Goal: Transaction & Acquisition: Purchase product/service

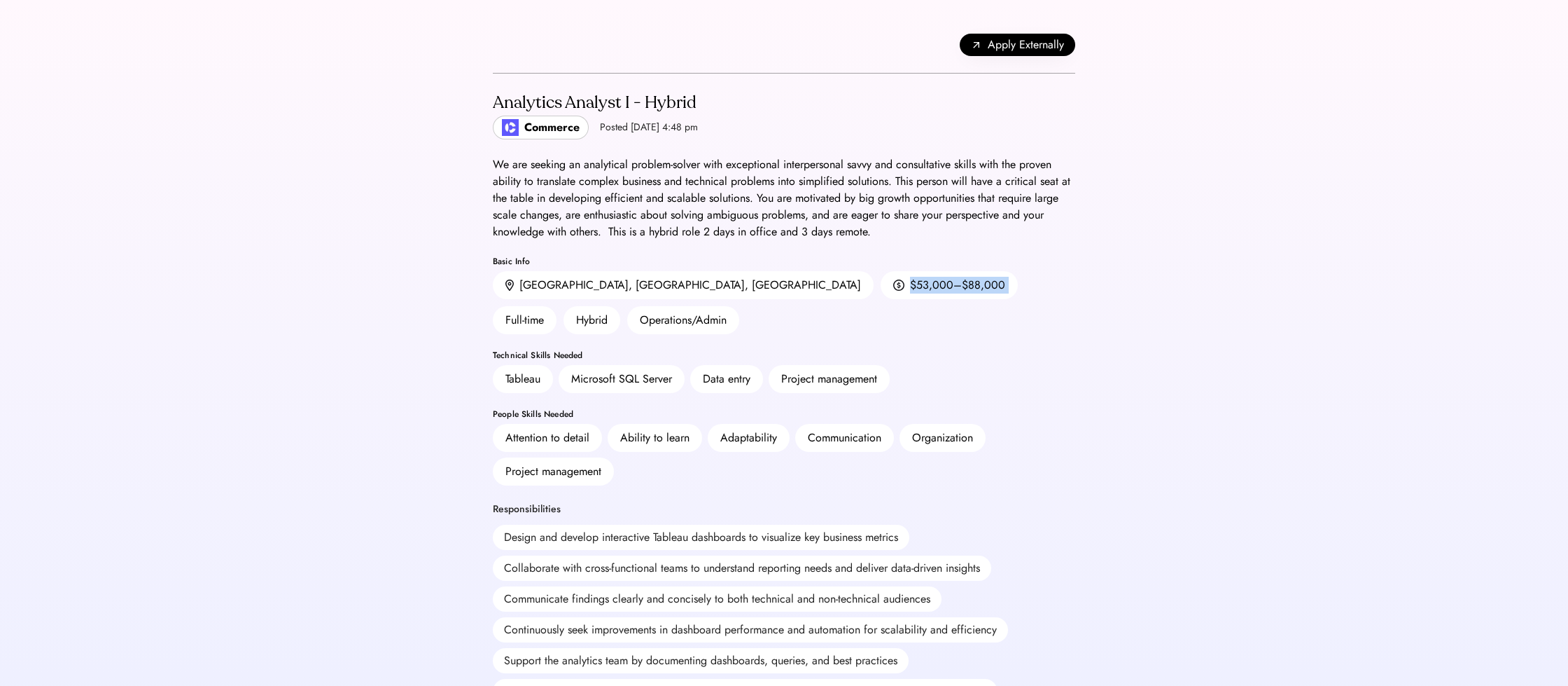
drag, startPoint x: 664, startPoint y: 272, endPoint x: 808, endPoint y: 273, distance: 144.0
click at [751, 275] on div "[GEOGRAPHIC_DATA], [GEOGRAPHIC_DATA], [GEOGRAPHIC_DATA] $53,000–$88,000 Full-ti…" at bounding box center [784, 302] width 582 height 63
drag, startPoint x: 844, startPoint y: 219, endPoint x: 909, endPoint y: 232, distance: 66.3
click at [751, 221] on div "We are seeking an analytical problem-solver with exceptional interpersonal savv…" at bounding box center [784, 198] width 582 height 84
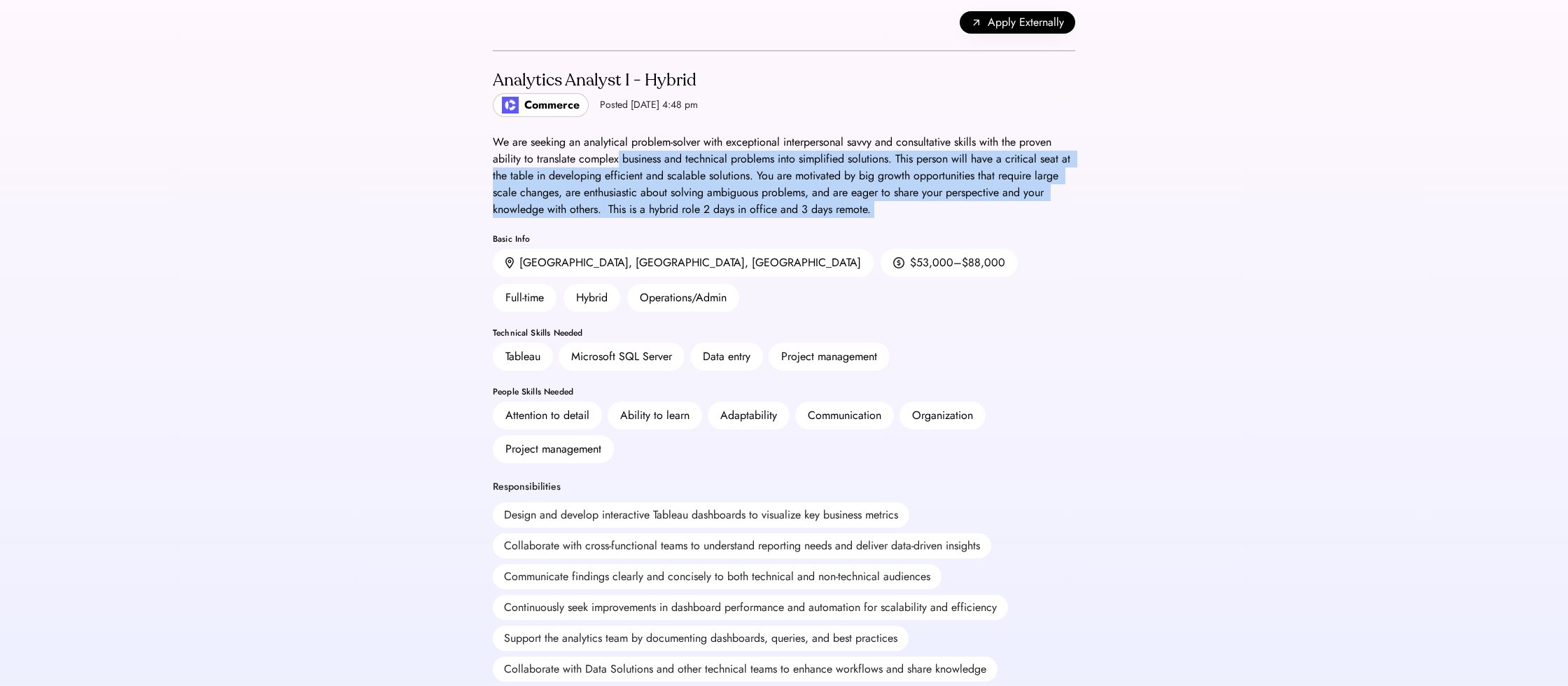
drag, startPoint x: 891, startPoint y: 227, endPoint x: 619, endPoint y: 162, distance: 279.7
click at [619, 162] on div "Analytics Analyst I - Hybrid Commerce Posted Sep 5, 2025 4:48 pm We are seeking…" at bounding box center [784, 680] width 582 height 1257
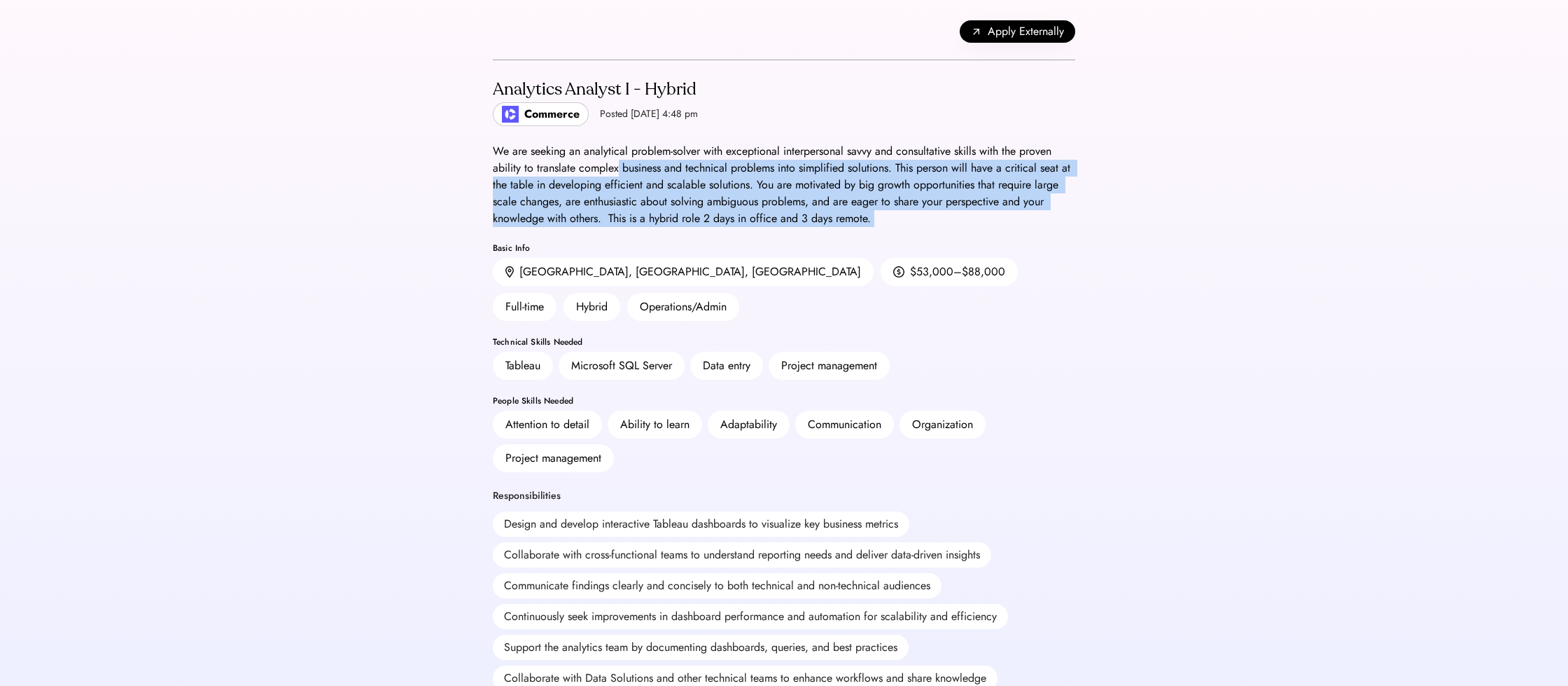
click at [619, 162] on div "We are seeking an analytical problem-solver with exceptional interpersonal savv…" at bounding box center [784, 185] width 582 height 84
drag, startPoint x: 666, startPoint y: 167, endPoint x: 886, endPoint y: 232, distance: 229.4
click at [751, 232] on div "Analytics Analyst I - Hybrid Commerce Posted Sep 5, 2025 4:48 pm We are seeking…" at bounding box center [784, 689] width 582 height 1257
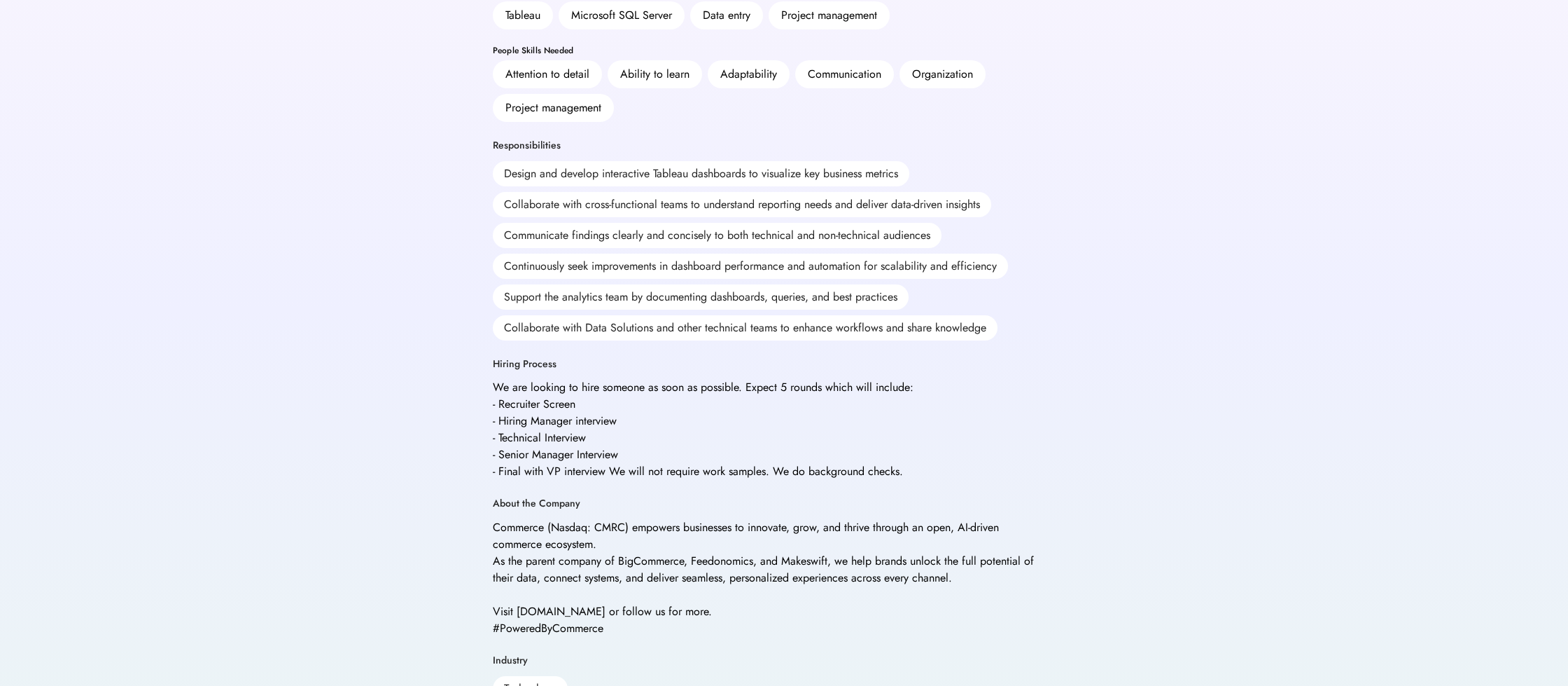
scroll to position [372, 0]
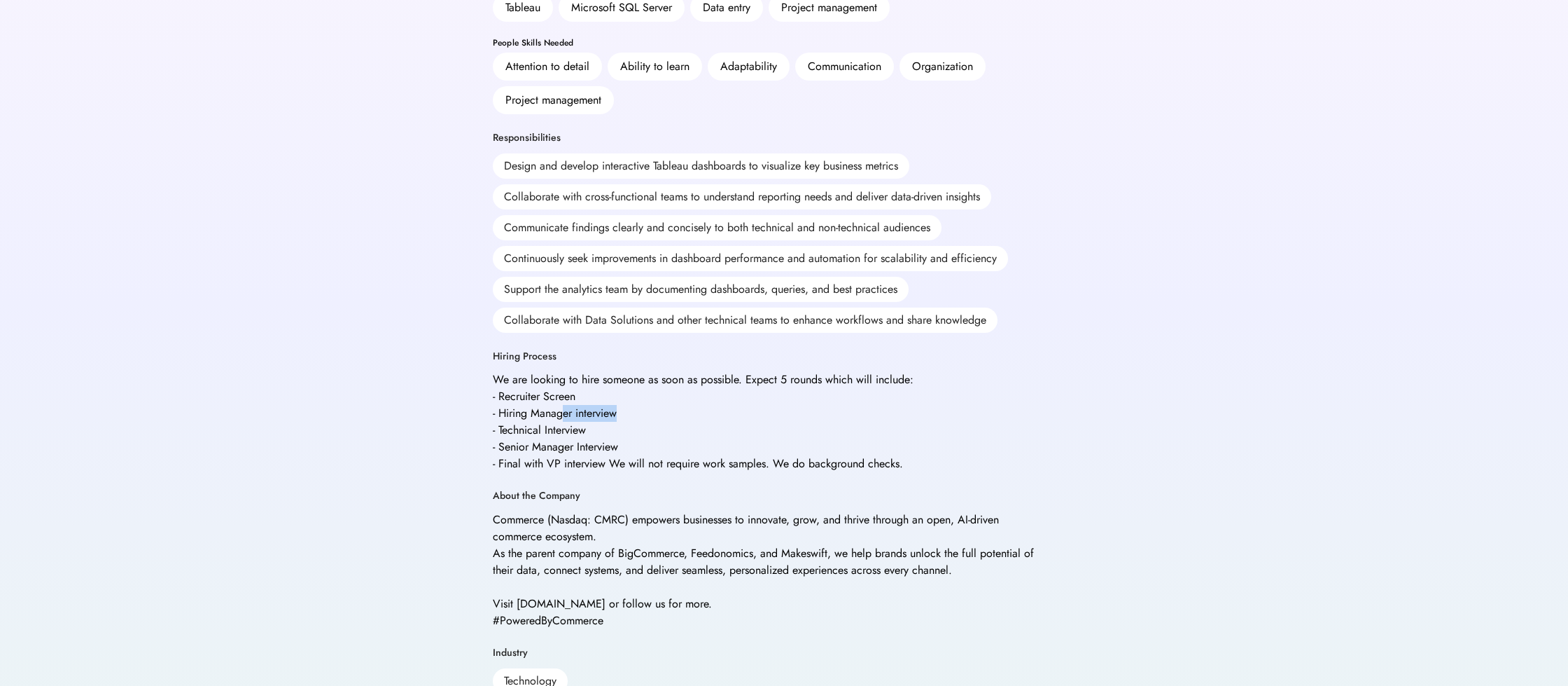
drag, startPoint x: 565, startPoint y: 371, endPoint x: 665, endPoint y: 385, distance: 101.0
click at [665, 385] on div "We are looking to hire someone as soon as possible. Expect 5 rounds which will …" at bounding box center [703, 422] width 421 height 101
drag, startPoint x: 637, startPoint y: 412, endPoint x: 472, endPoint y: 364, distance: 171.8
click at [469, 362] on div "Back Apply Externally Analytics Analyst I - Hybrid Commerce Posted Sep 5, 2025 …" at bounding box center [784, 301] width 1568 height 1347
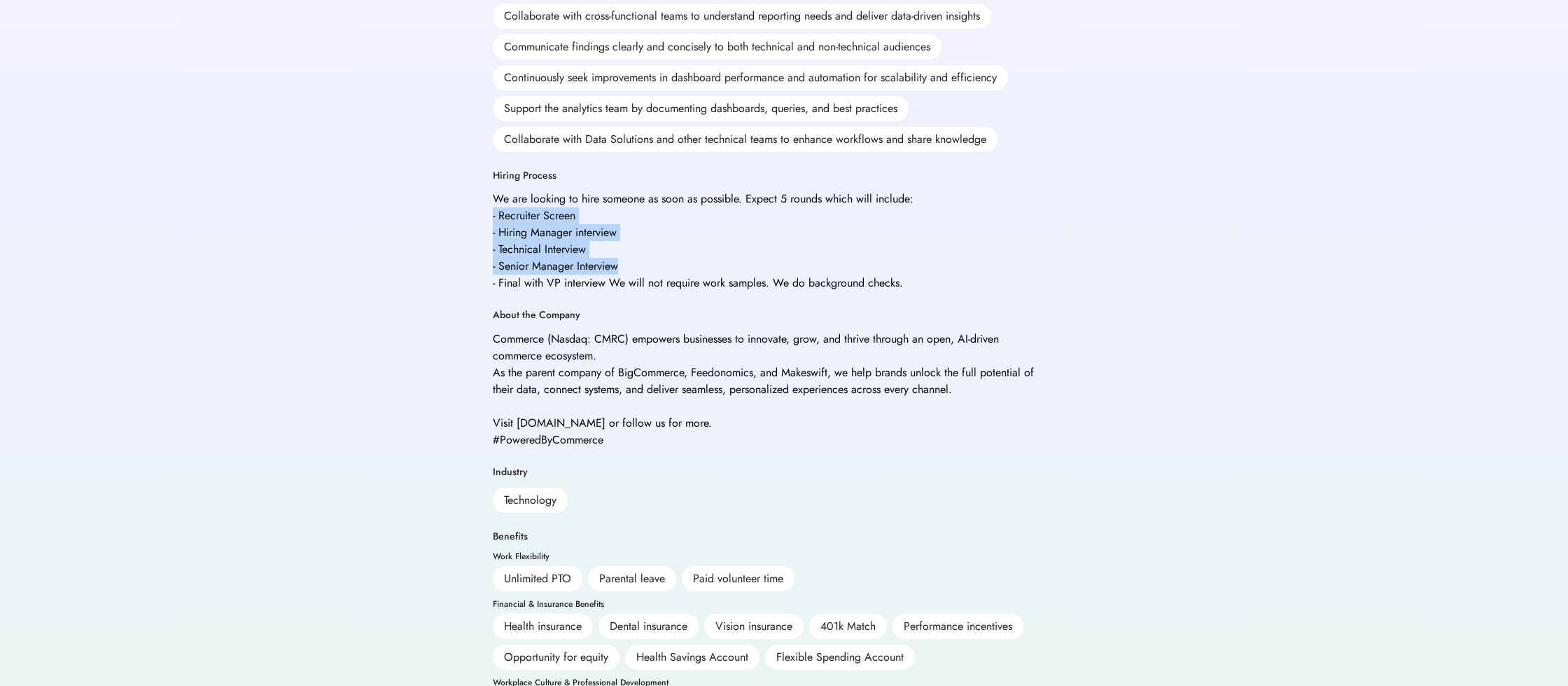
scroll to position [563, 0]
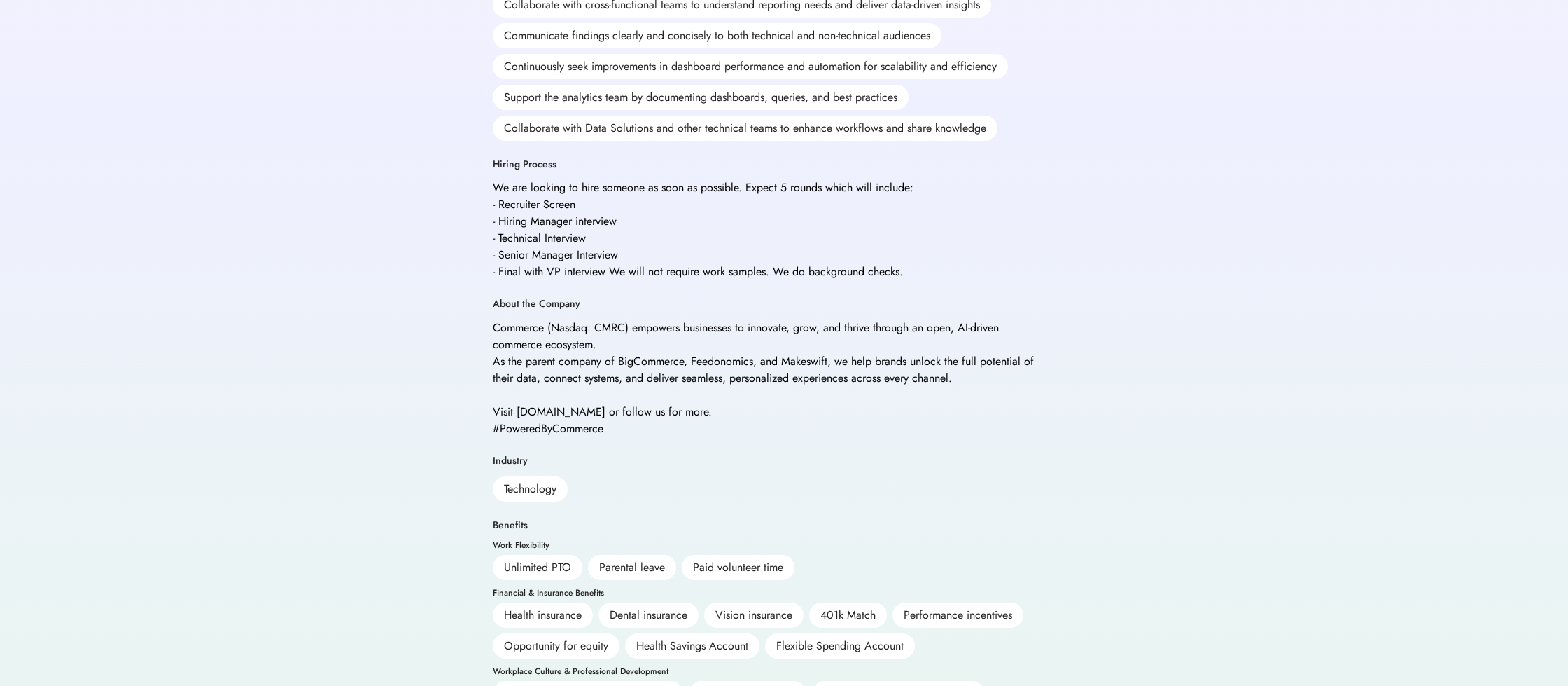
click at [500, 319] on div "Commerce (Nasdaq: CMRC) empowers businesses to innovate, grow, and thrive throu…" at bounding box center [766, 378] width 546 height 118
drag, startPoint x: 500, startPoint y: 295, endPoint x: 530, endPoint y: 295, distance: 30.0
click at [530, 319] on div "Commerce (Nasdaq: CMRC) empowers businesses to innovate, grow, and thrive throu…" at bounding box center [766, 378] width 546 height 118
click at [513, 319] on div "Commerce (Nasdaq: CMRC) empowers businesses to innovate, grow, and thrive throu…" at bounding box center [766, 378] width 546 height 118
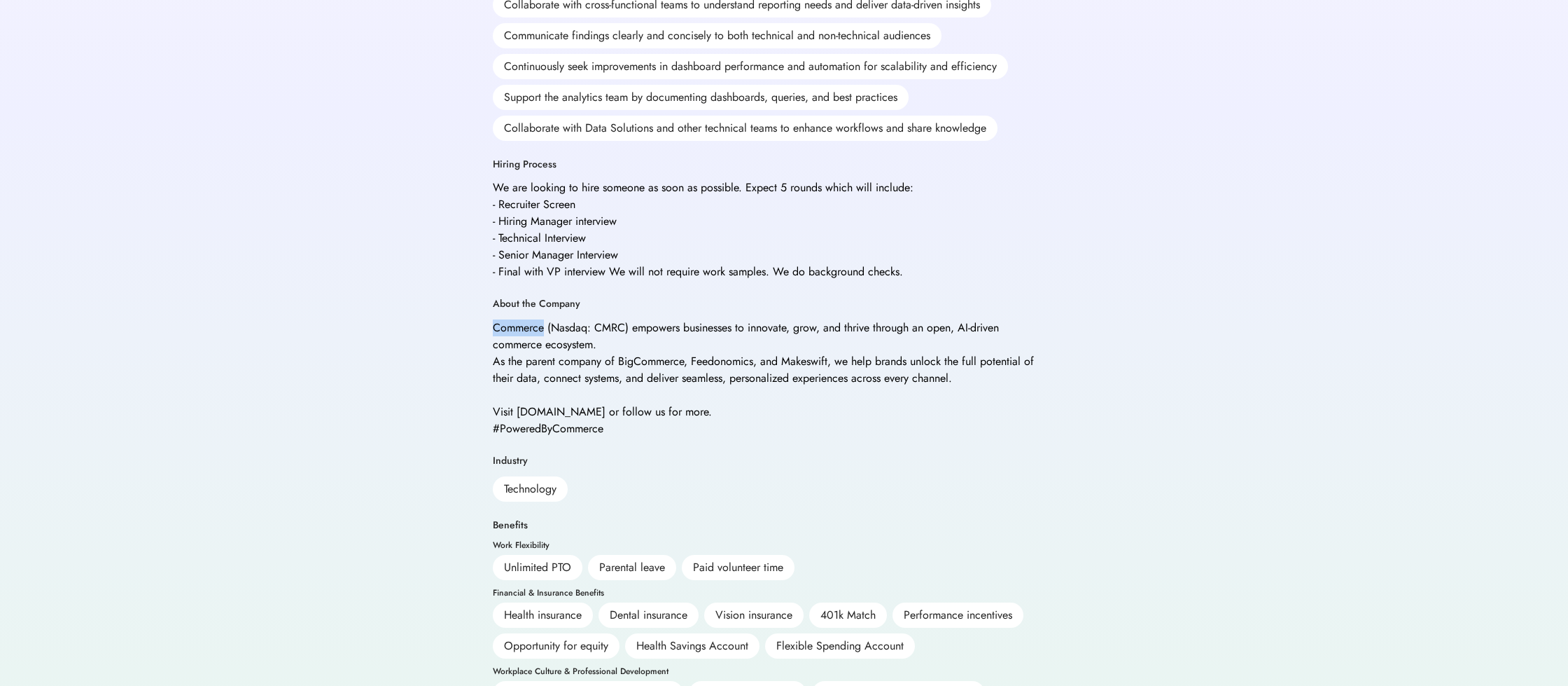
click at [513, 319] on div "Commerce (Nasdaq: CMRC) empowers businesses to innovate, grow, and thrive throu…" at bounding box center [766, 378] width 546 height 118
copy div "Commerce"
click at [532, 400] on div "Commerce (Nasdaq: CMRC) empowers businesses to innovate, grow, and thrive throu…" at bounding box center [766, 378] width 546 height 118
click at [533, 391] on div "Commerce (Nasdaq: CMRC) empowers businesses to innovate, grow, and thrive throu…" at bounding box center [766, 378] width 546 height 118
drag, startPoint x: 533, startPoint y: 391, endPoint x: 581, endPoint y: 387, distance: 48.2
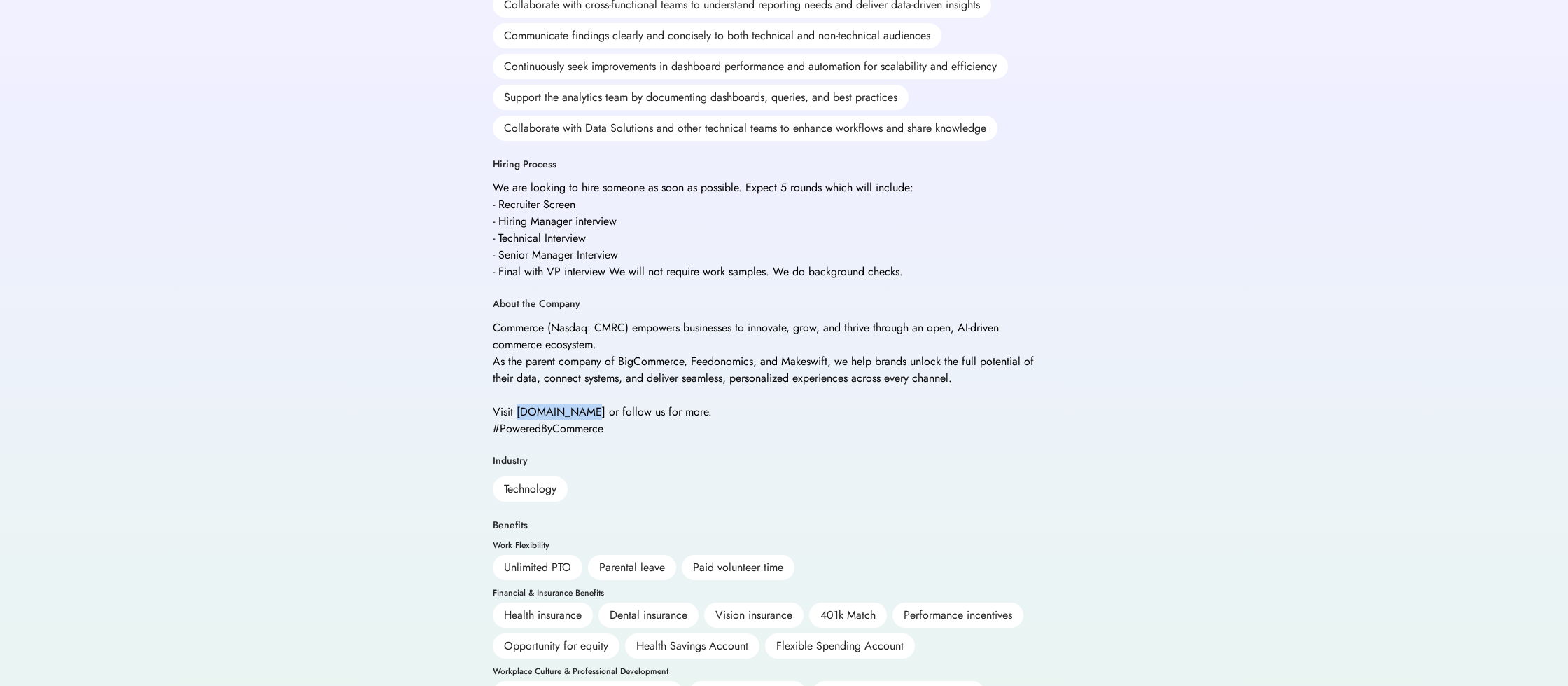
click at [581, 387] on div "Commerce (Nasdaq: CMRC) empowers businesses to innovate, grow, and thrive throu…" at bounding box center [766, 378] width 546 height 118
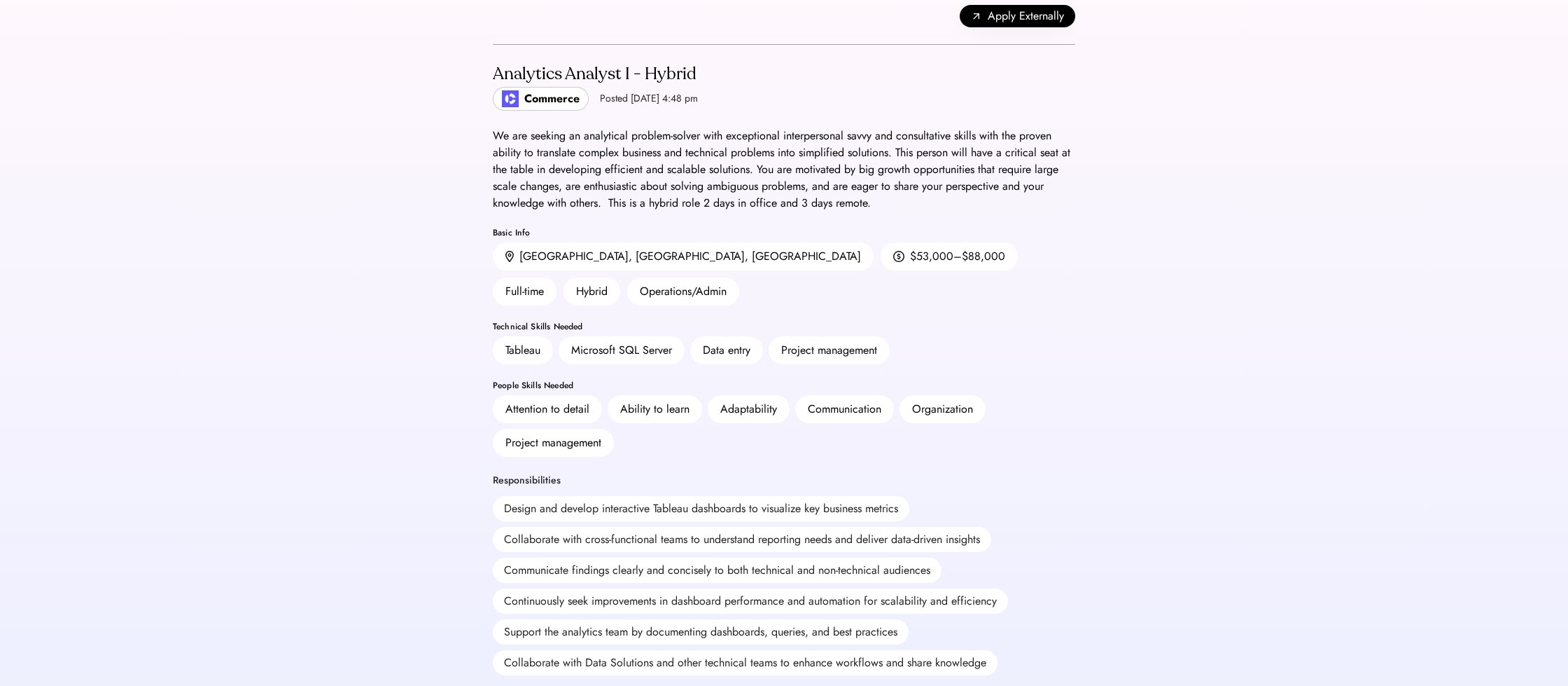
scroll to position [0, 0]
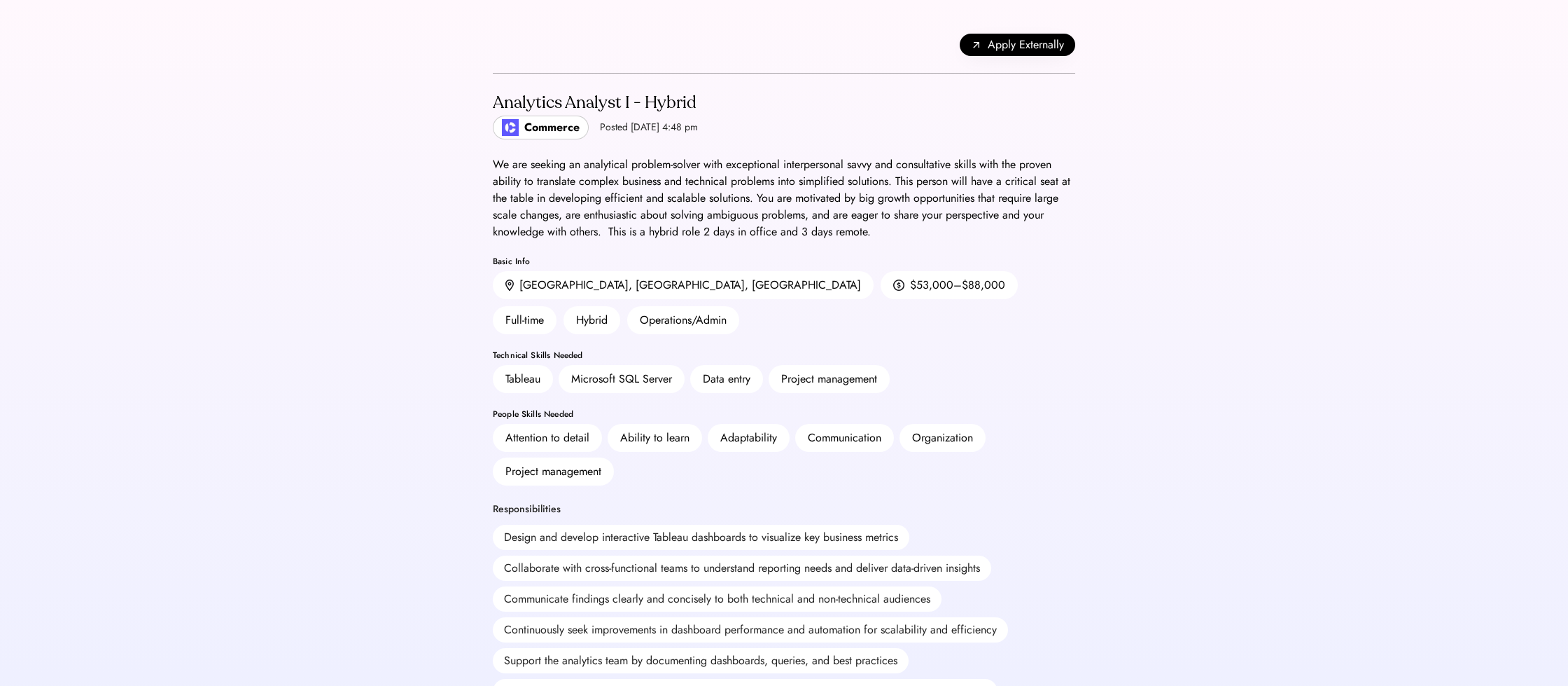
drag, startPoint x: 603, startPoint y: 140, endPoint x: 747, endPoint y: 236, distance: 173.1
click at [745, 232] on div "We are seeking an analytical problem-solver with exceptional interpersonal savv…" at bounding box center [784, 198] width 582 height 84
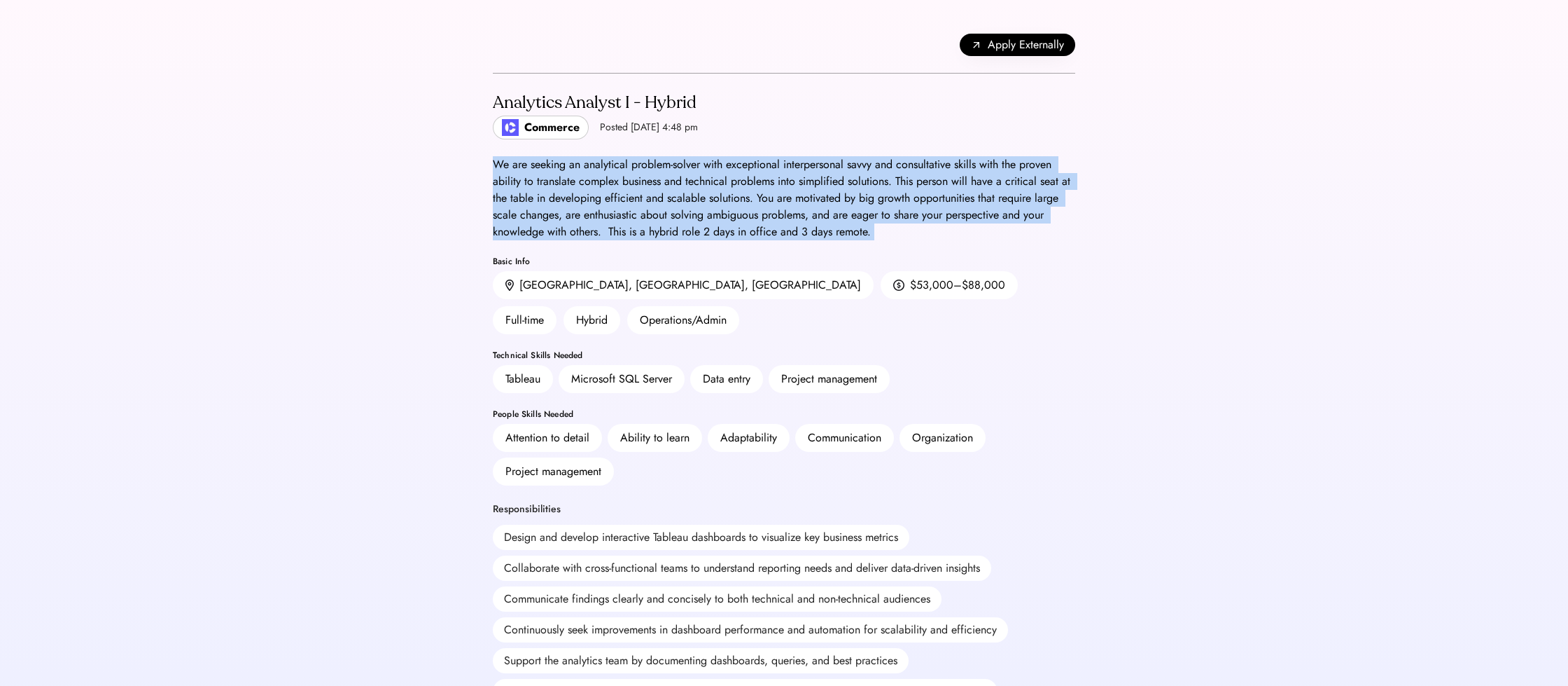
click at [745, 232] on div "We are seeking an analytical problem-solver with exceptional interpersonal savv…" at bounding box center [784, 198] width 582 height 84
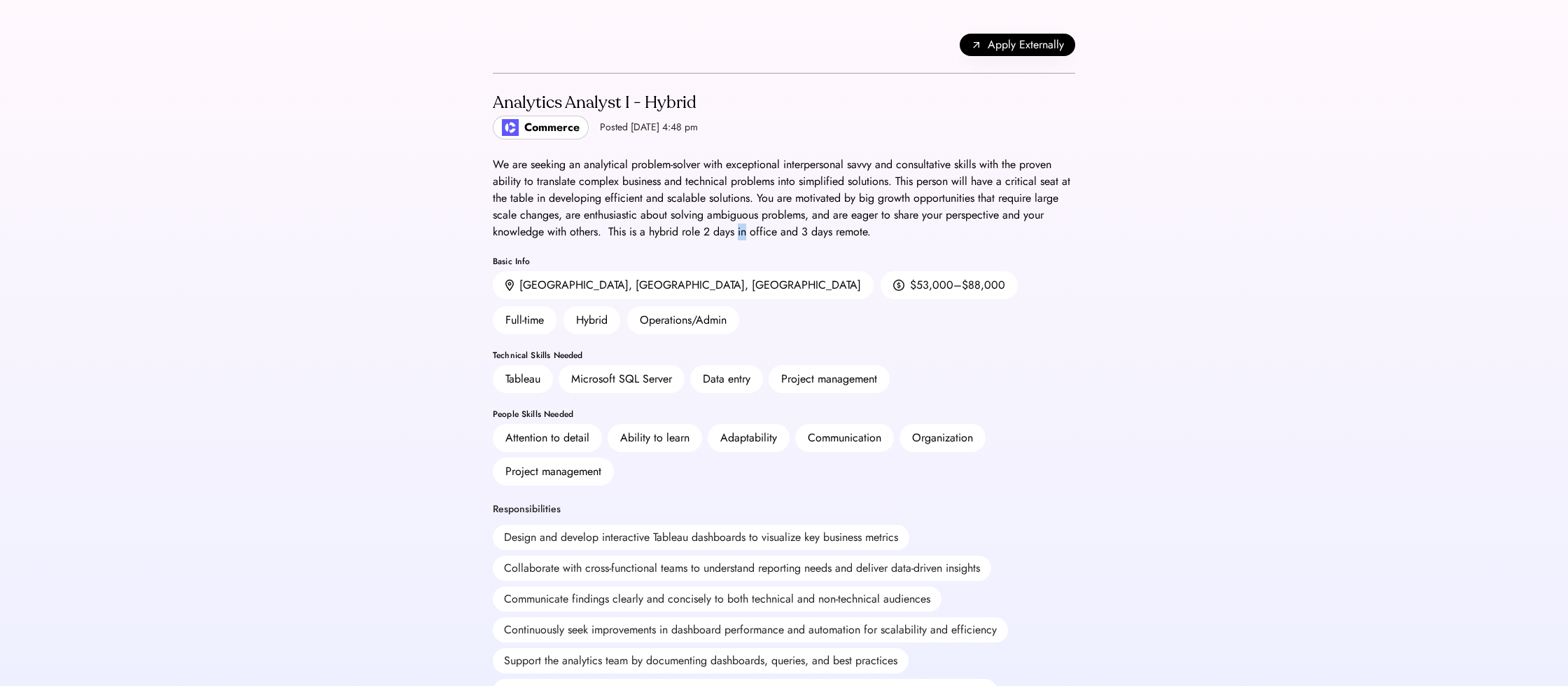
click at [745, 232] on div "We are seeking an analytical problem-solver with exceptional interpersonal savv…" at bounding box center [784, 198] width 582 height 84
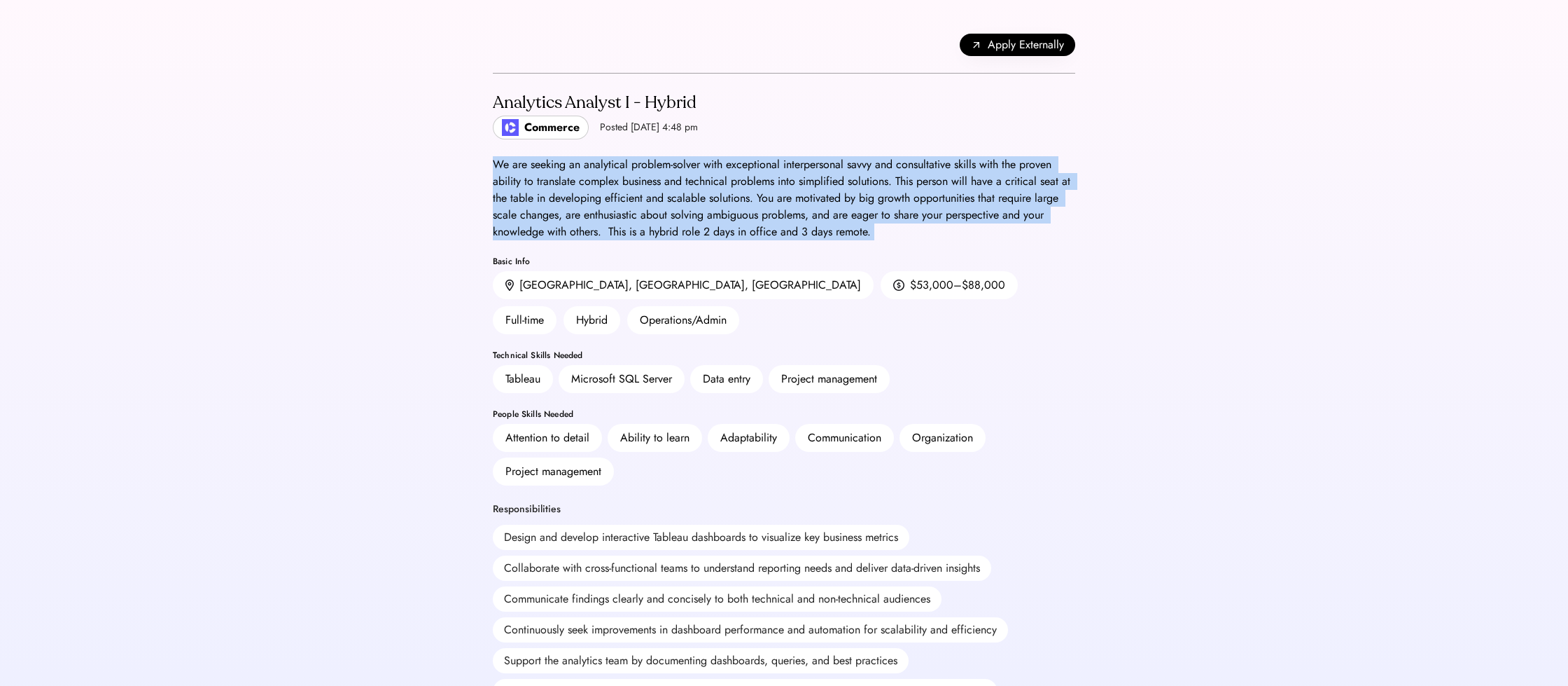
click at [745, 232] on div "We are seeking an analytical problem-solver with exceptional interpersonal savv…" at bounding box center [784, 198] width 582 height 84
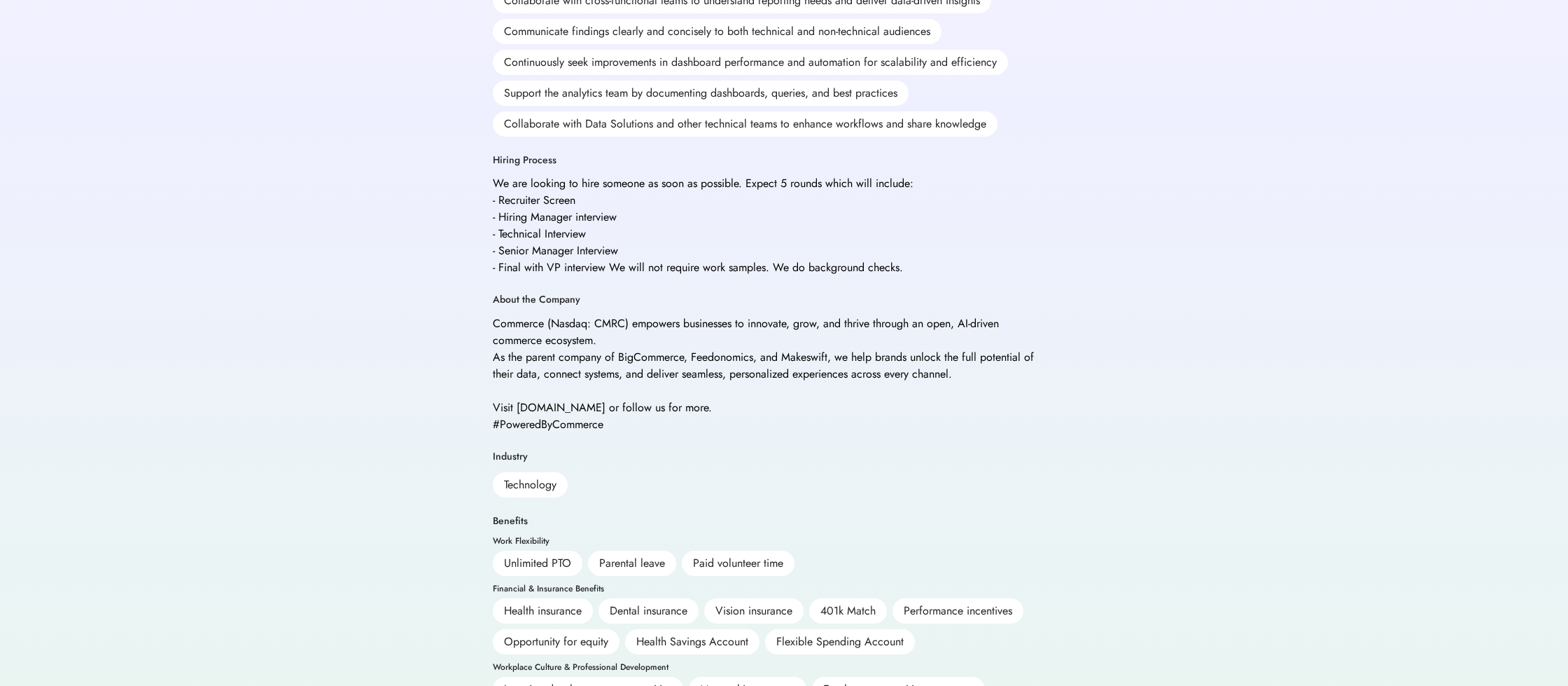
scroll to position [565, 0]
drag, startPoint x: 746, startPoint y: 240, endPoint x: 489, endPoint y: 166, distance: 267.4
click at [481, 164] on div "Back Apply Externally Analytics Analyst I - Hybrid Commerce Posted Sep 5, 2025 …" at bounding box center [784, 108] width 616 height 1347
click at [489, 166] on div "Back Apply Externally Analytics Analyst I - Hybrid Commerce Posted Sep 5, 2025 …" at bounding box center [784, 108] width 616 height 1347
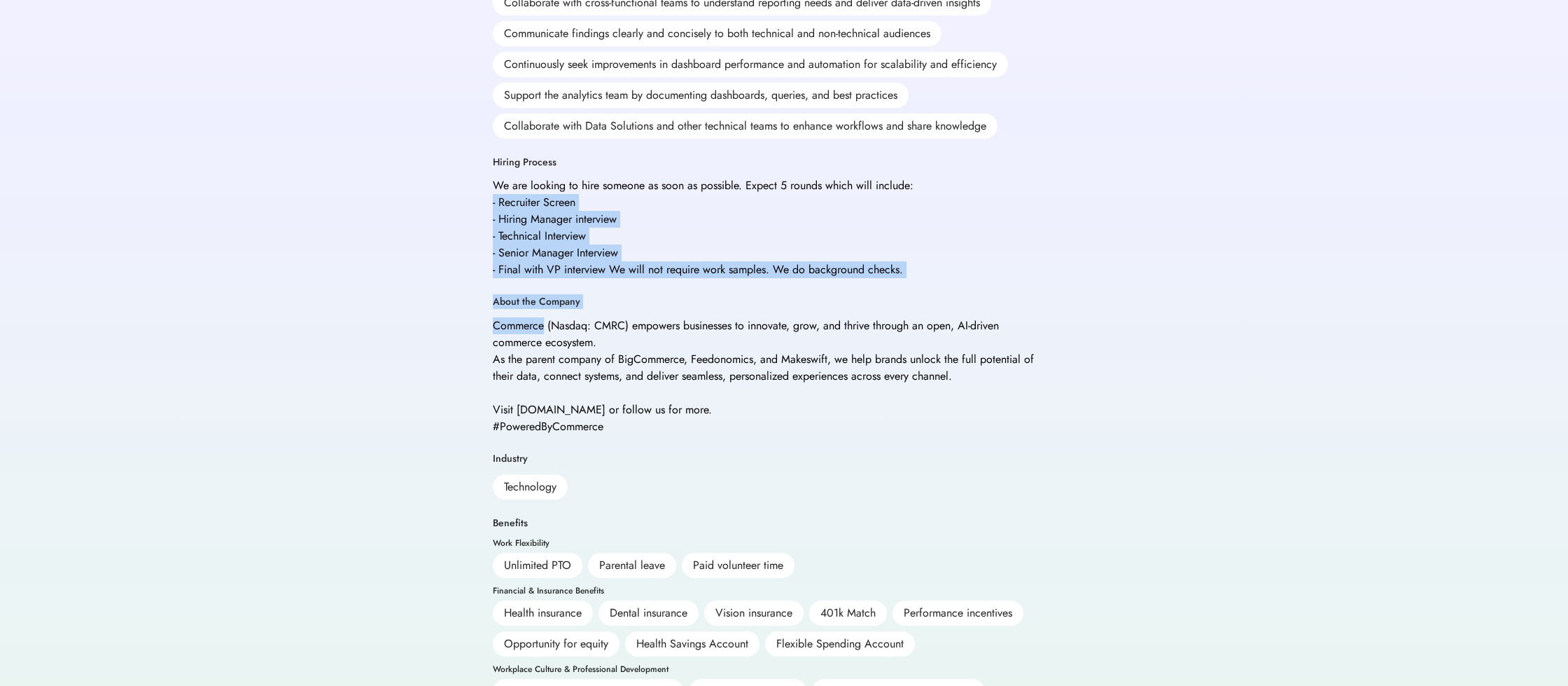
drag, startPoint x: 489, startPoint y: 166, endPoint x: 791, endPoint y: 282, distance: 323.5
click at [751, 282] on div "Back Apply Externally Analytics Analyst I - Hybrid Commerce Posted Sep 5, 2025 …" at bounding box center [784, 108] width 616 height 1347
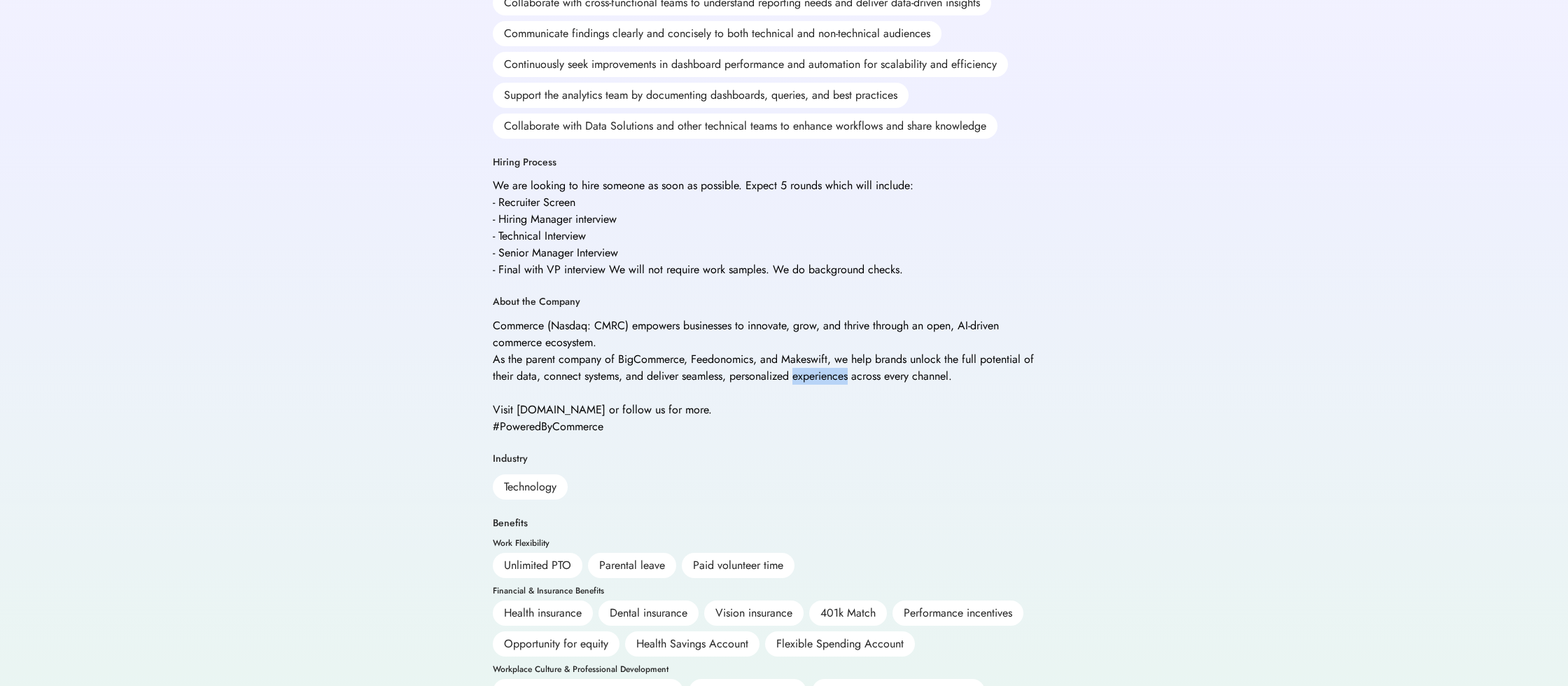
click at [701, 318] on div "Commerce (Nasdaq: CMRC) empowers businesses to innovate, grow, and thrive throu…" at bounding box center [766, 376] width 546 height 118
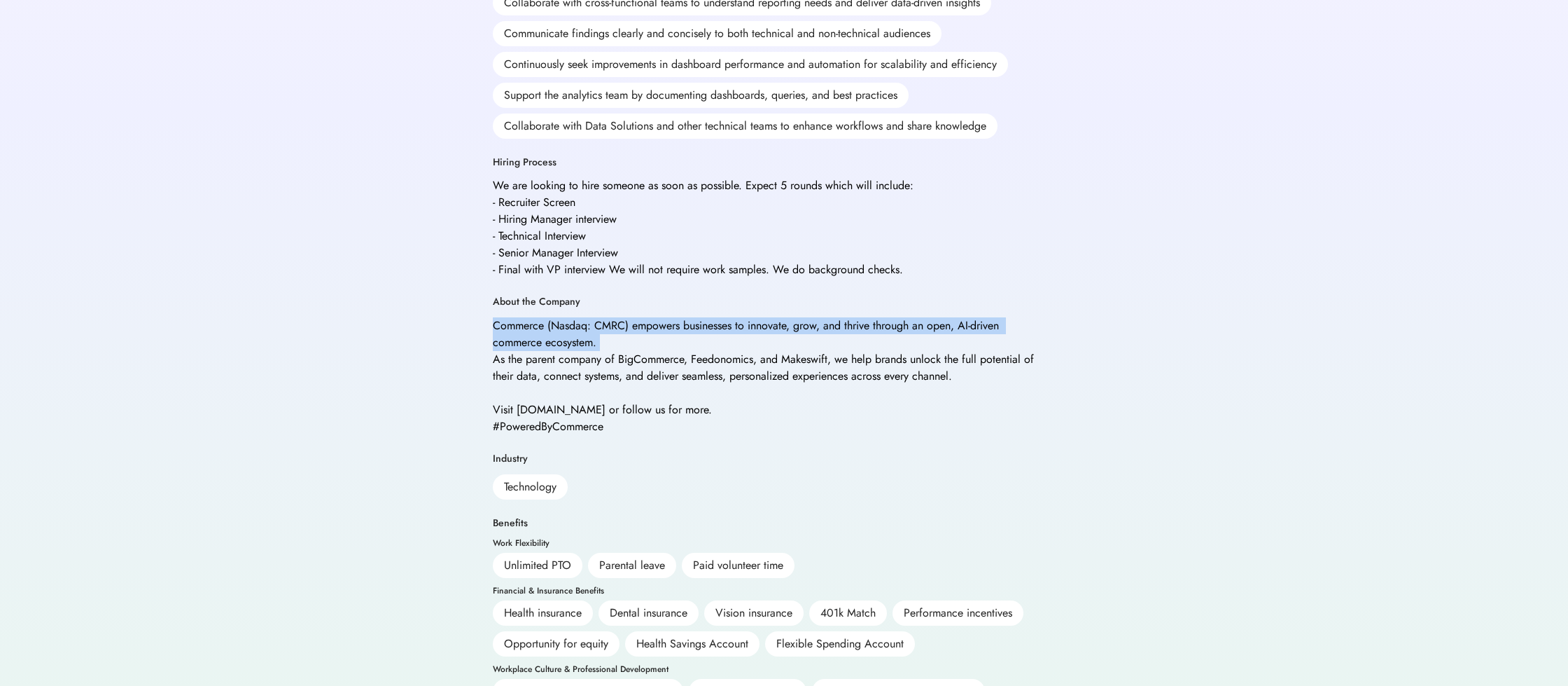
click at [701, 318] on div "Commerce (Nasdaq: CMRC) empowers businesses to innovate, grow, and thrive throu…" at bounding box center [766, 376] width 546 height 118
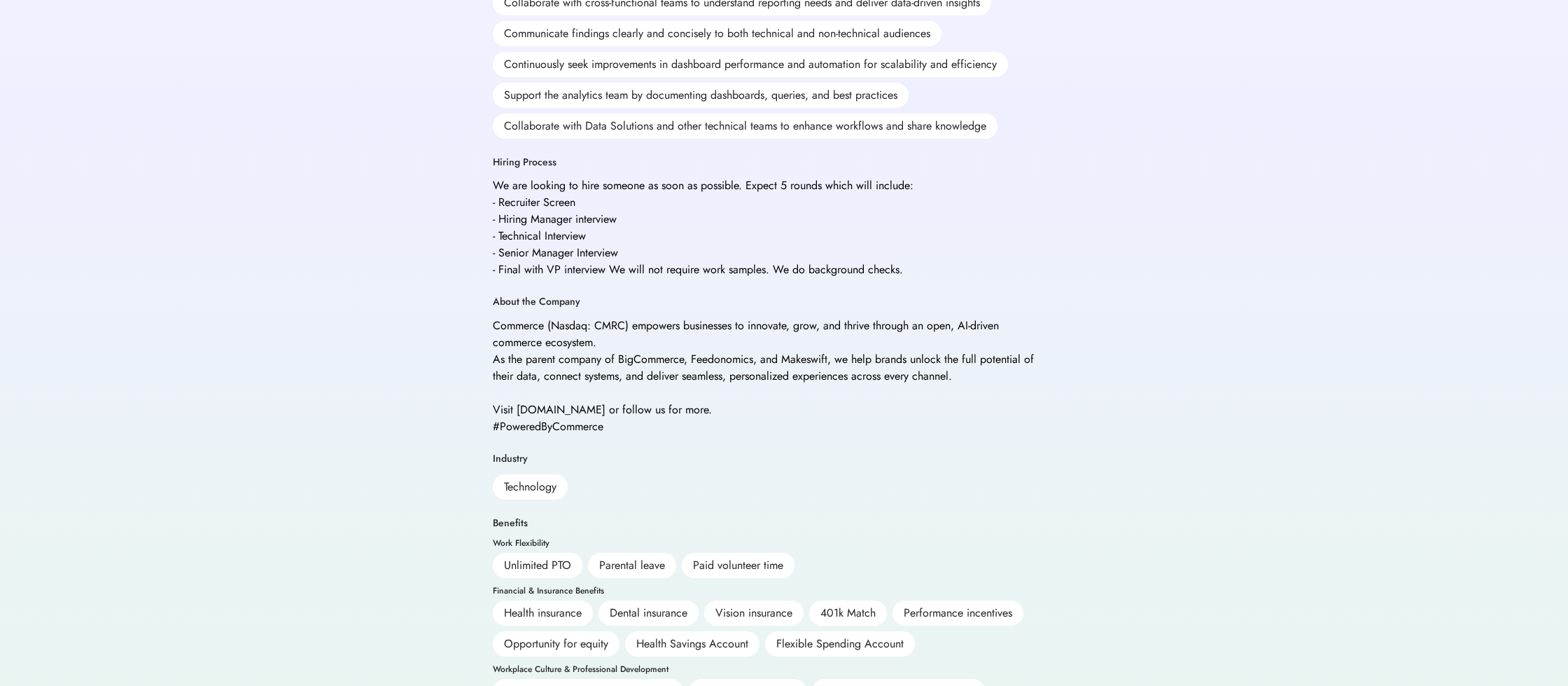
drag, startPoint x: 775, startPoint y: 407, endPoint x: 718, endPoint y: 409, distance: 57.0
click at [718, 409] on div "Commerce (Nasdaq: CMRC) empowers businesses to innovate, grow, and thrive throu…" at bounding box center [766, 376] width 546 height 118
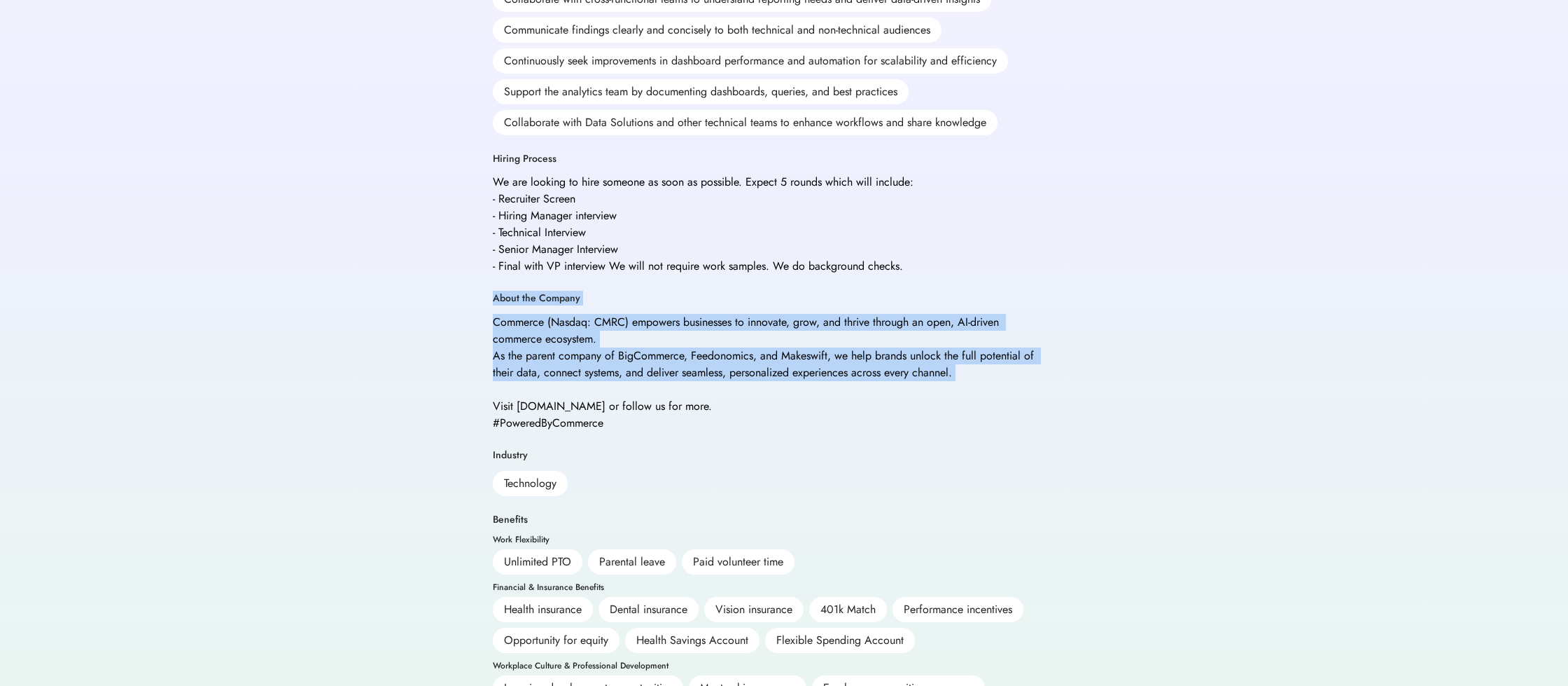
drag, startPoint x: 600, startPoint y: 376, endPoint x: 479, endPoint y: 263, distance: 165.6
click at [479, 263] on div "Back Apply Externally Analytics Analyst I - Hybrid Commerce Posted Sep 5, 2025 …" at bounding box center [784, 105] width 616 height 1347
drag, startPoint x: 501, startPoint y: 267, endPoint x: 506, endPoint y: 278, distance: 12.1
click at [501, 292] on div "About the Company" at bounding box center [536, 299] width 88 height 14
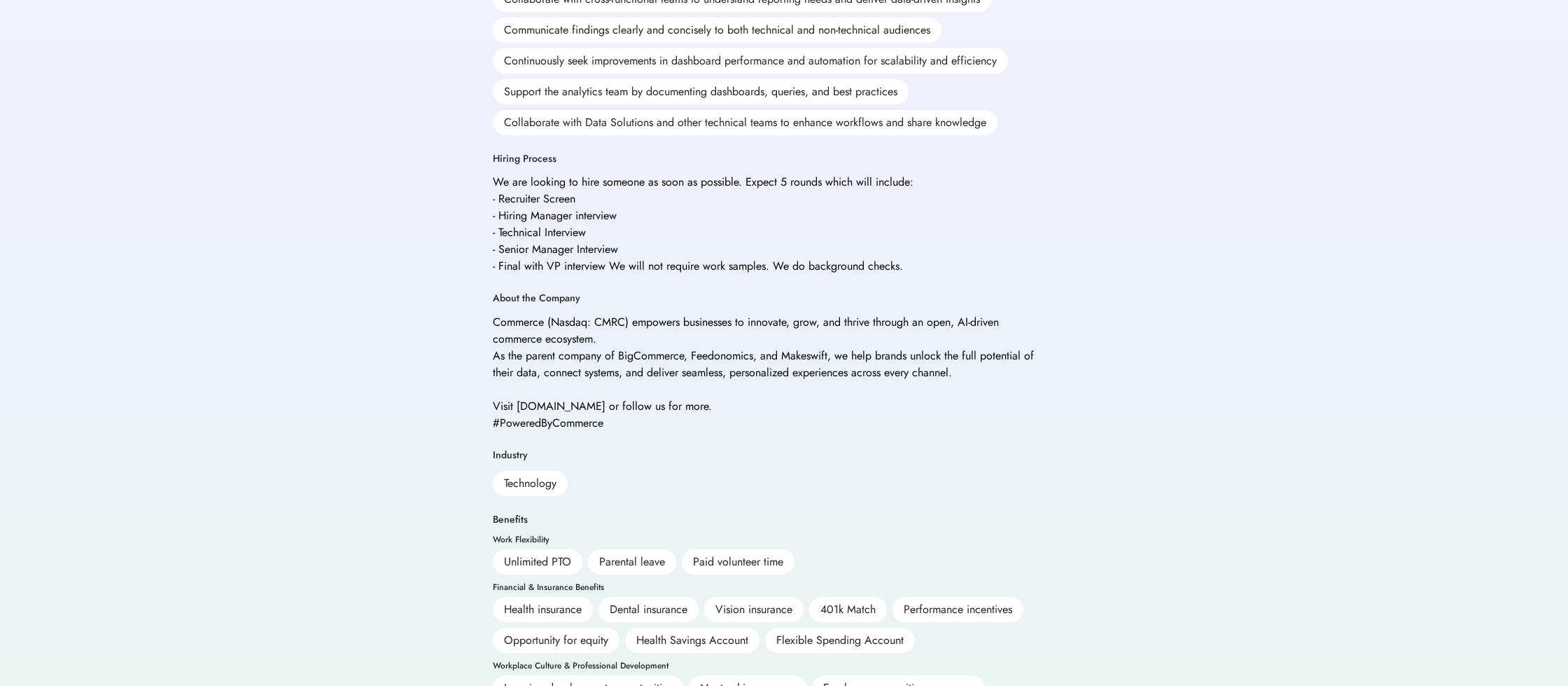
click at [506, 313] on div "Commerce (Nasdaq: CMRC) empowers businesses to innovate, grow, and thrive throu…" at bounding box center [766, 372] width 546 height 118
drag, startPoint x: 506, startPoint y: 284, endPoint x: 619, endPoint y: 285, distance: 113.0
click at [619, 313] on div "Commerce (Nasdaq: CMRC) empowers businesses to innovate, grow, and thrive throu…" at bounding box center [766, 372] width 546 height 118
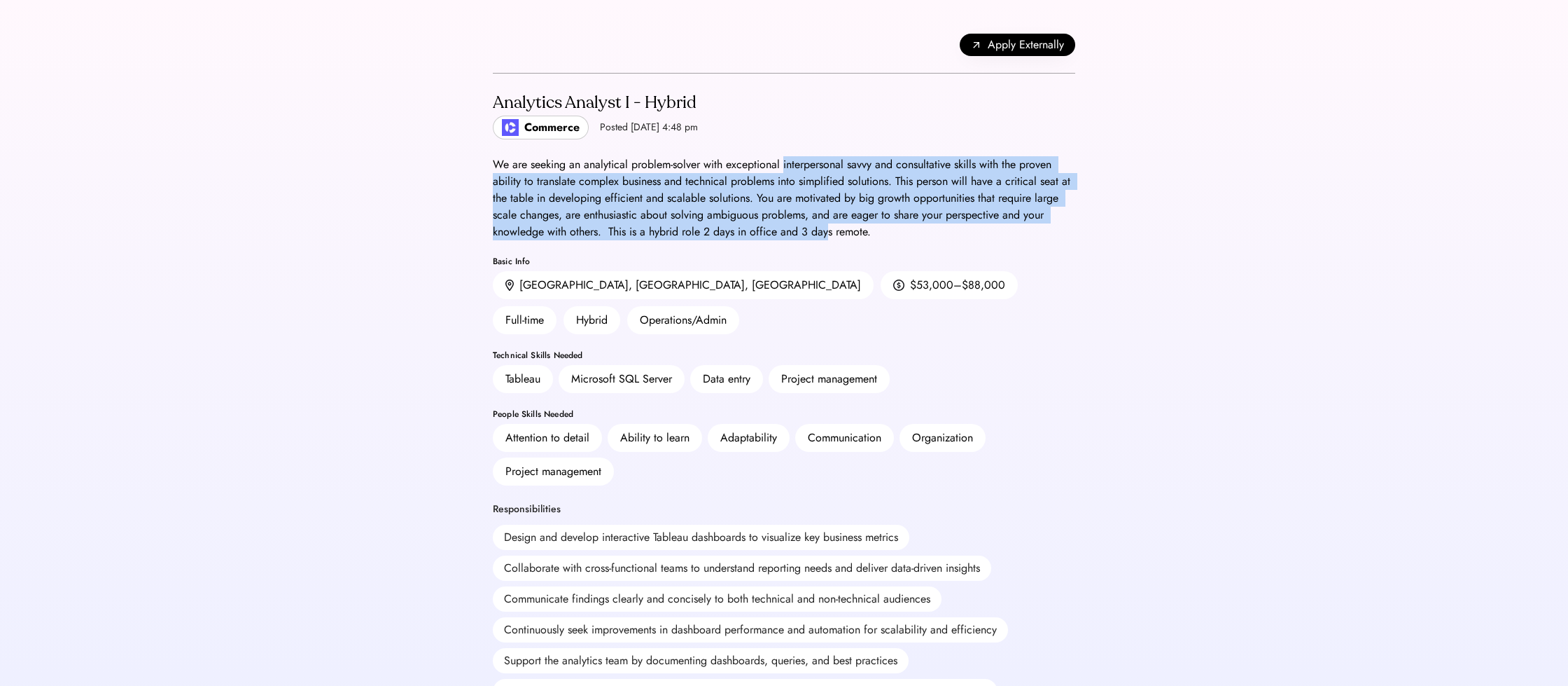
drag, startPoint x: 783, startPoint y: 170, endPoint x: 832, endPoint y: 236, distance: 82.2
click at [751, 236] on div "We are seeking an analytical problem-solver with exceptional interpersonal savv…" at bounding box center [784, 198] width 582 height 84
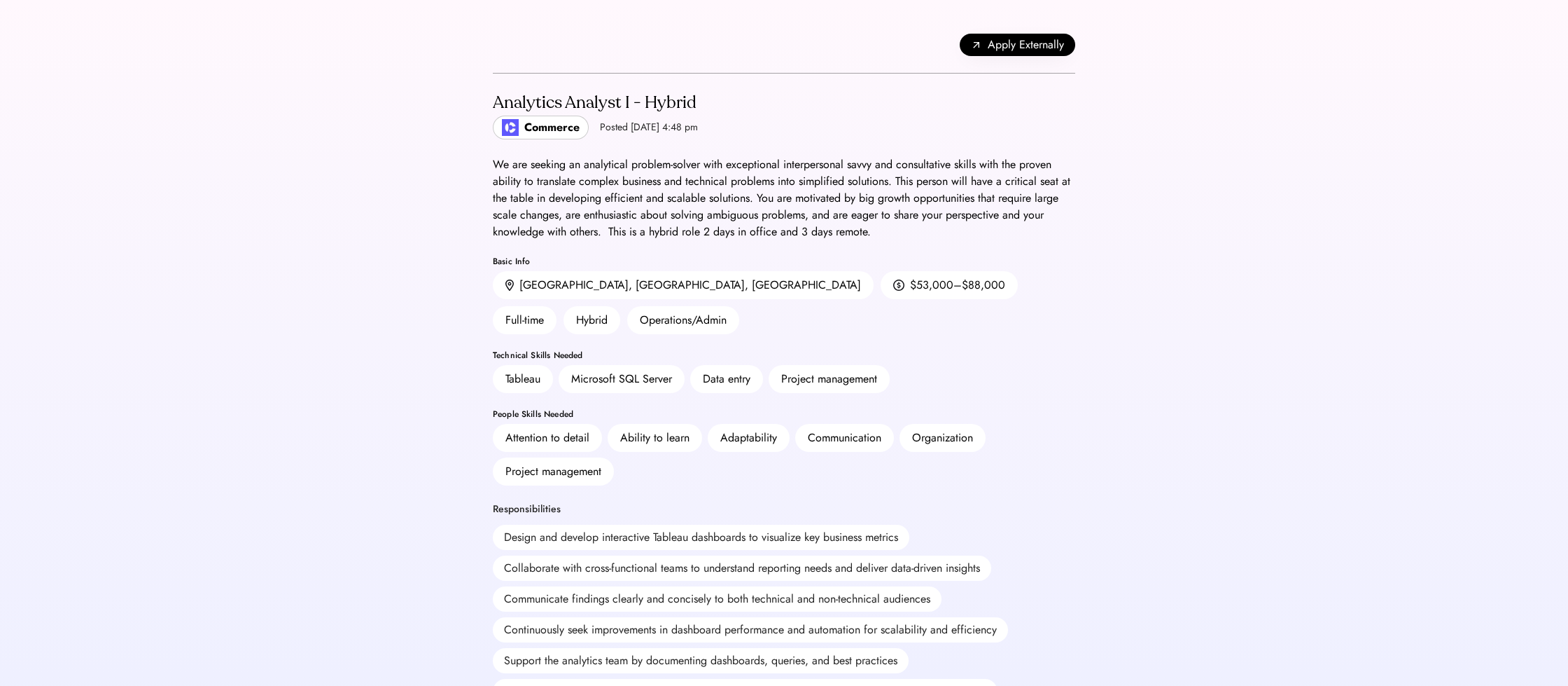
drag, startPoint x: 839, startPoint y: 229, endPoint x: 678, endPoint y: 161, distance: 174.8
click at [751, 229] on div "We are seeking an analytical problem-solver with exceptional interpersonal savv…" at bounding box center [784, 198] width 582 height 84
click at [543, 131] on div "Commerce" at bounding box center [552, 127] width 55 height 17
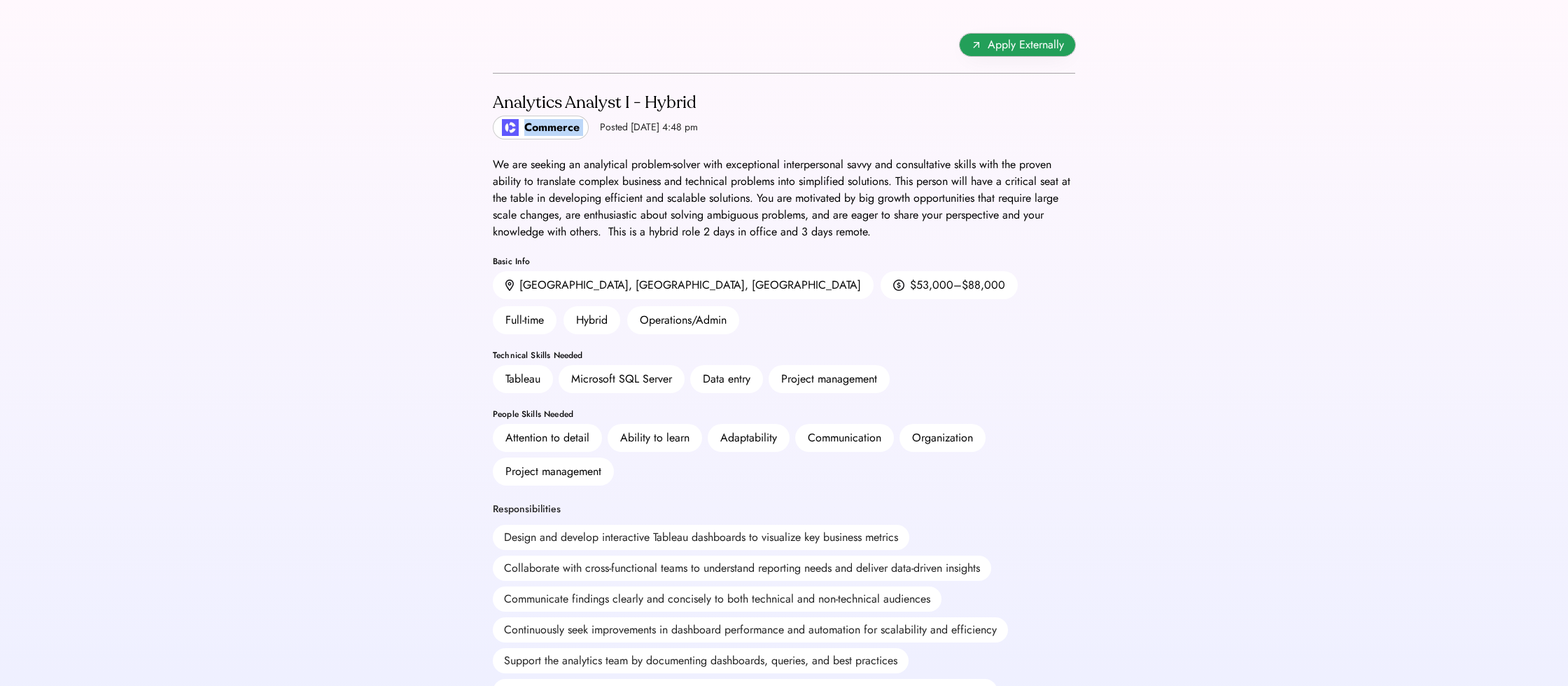
click at [751, 47] on span "Apply Externally" at bounding box center [1026, 44] width 76 height 17
click at [664, 174] on div "We are seeking an analytical problem-solver with exceptional interpersonal savv…" at bounding box center [784, 198] width 582 height 84
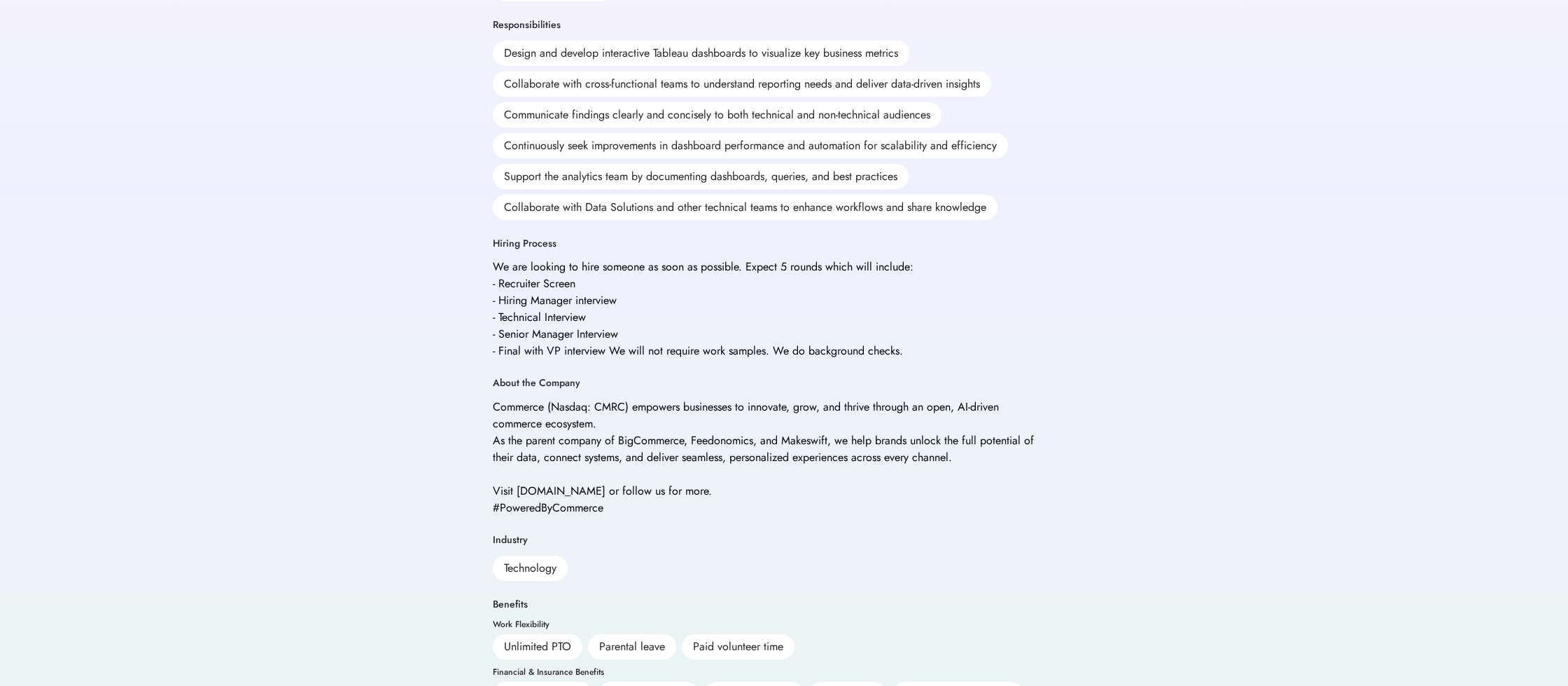
scroll to position [643, 0]
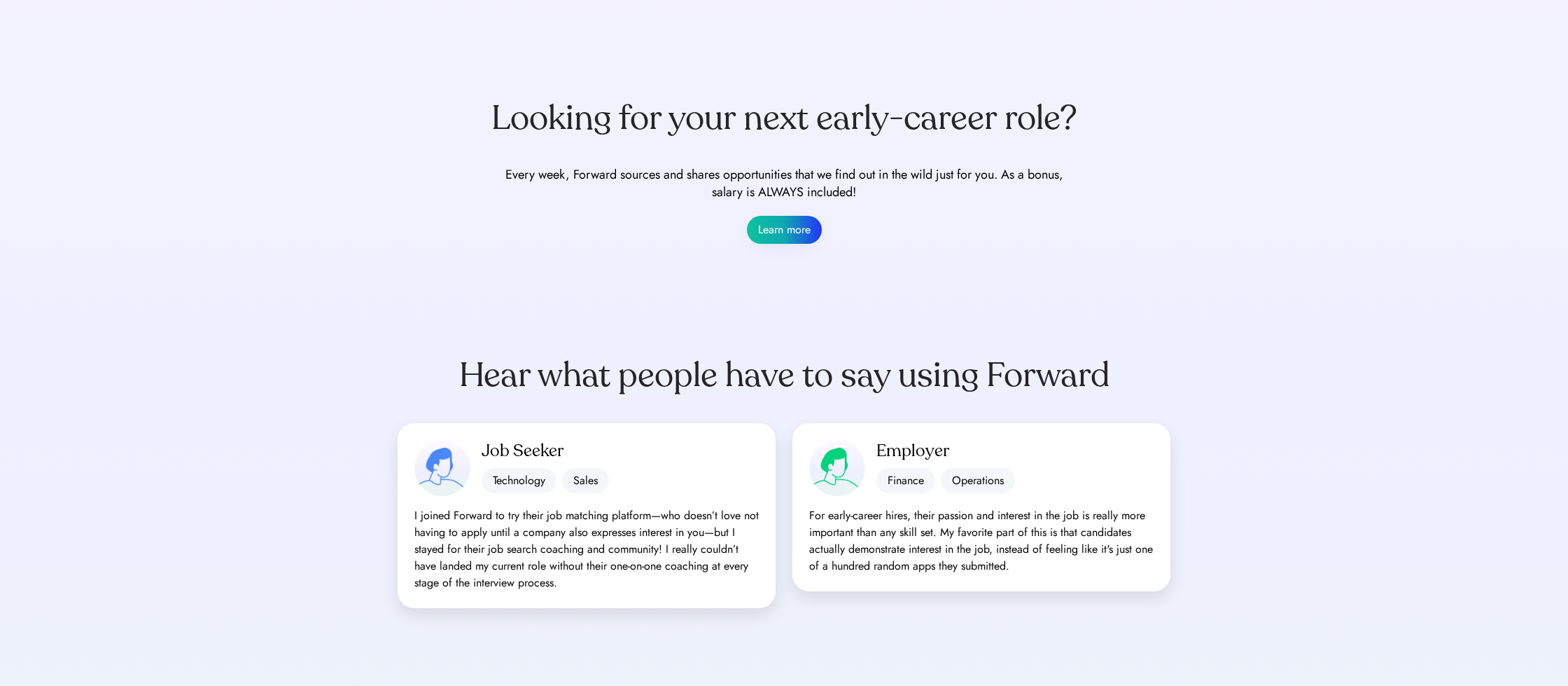
scroll to position [917, 0]
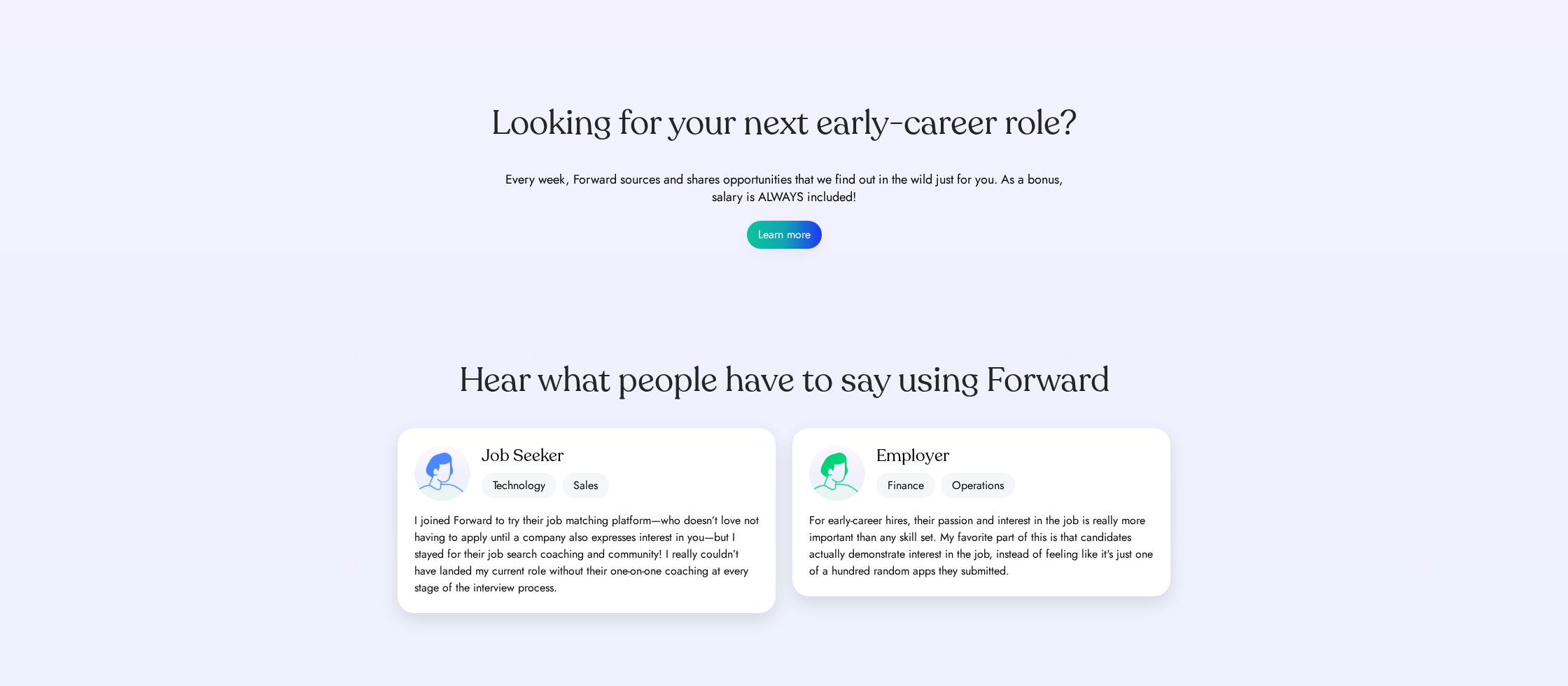
click at [766, 233] on button "Learn more" at bounding box center [784, 234] width 75 height 28
